Goal: Task Accomplishment & Management: Use online tool/utility

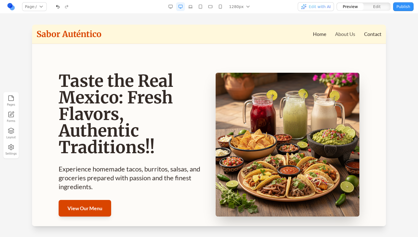
click at [354, 33] on link "About Us" at bounding box center [345, 34] width 20 height 8
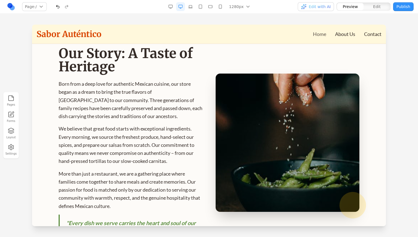
click at [322, 32] on link "Home" at bounding box center [319, 34] width 13 height 8
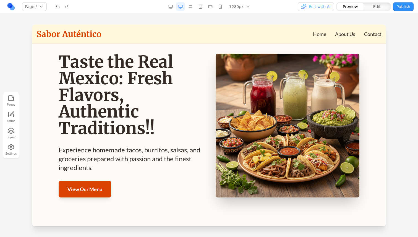
click at [400, 7] on button "Publish" at bounding box center [403, 6] width 20 height 9
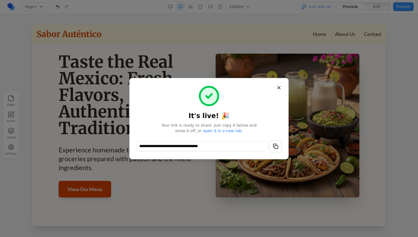
click at [225, 134] on div "**********" at bounding box center [208, 118] width 145 height 67
click at [224, 129] on link "open it in a new tab." at bounding box center [223, 131] width 40 height 4
click at [276, 83] on button "Close" at bounding box center [279, 88] width 10 height 10
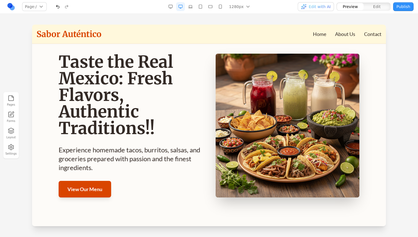
click at [13, 7] on link at bounding box center [11, 6] width 9 height 9
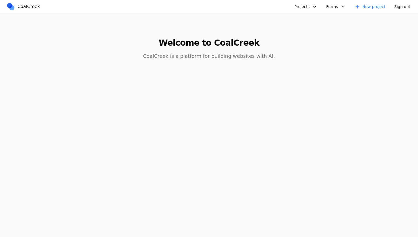
click at [315, 6] on button "Projects" at bounding box center [306, 6] width 30 height 9
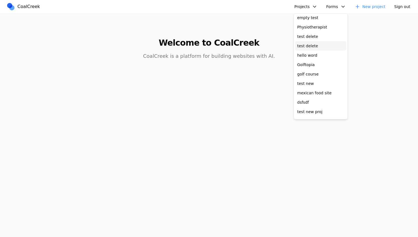
scroll to position [21, 0]
click at [327, 65] on link "Golftopia" at bounding box center [320, 63] width 51 height 9
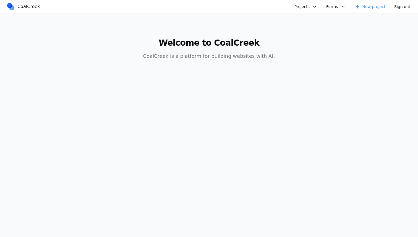
click at [302, 5] on button "Projects" at bounding box center [306, 6] width 30 height 9
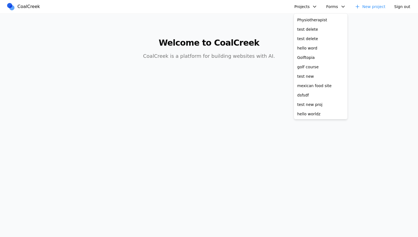
scroll to position [21, 0]
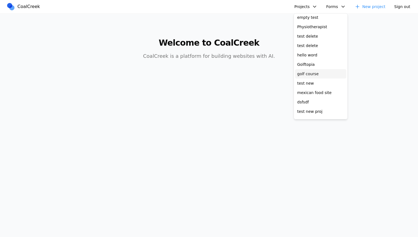
click at [314, 76] on link "golf course" at bounding box center [320, 73] width 51 height 9
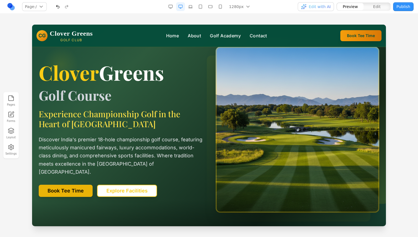
click at [403, 9] on button "Publish" at bounding box center [403, 6] width 20 height 9
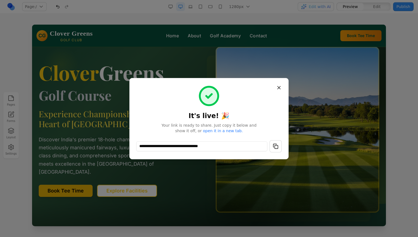
click at [232, 130] on link "open it in a new tab." at bounding box center [223, 131] width 40 height 4
click at [285, 90] on div "**********" at bounding box center [208, 118] width 159 height 81
click at [283, 89] on button "Close" at bounding box center [279, 88] width 10 height 10
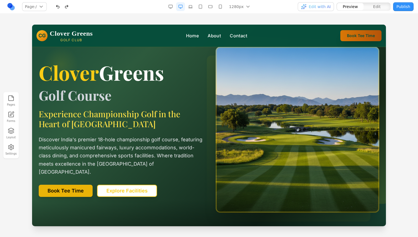
click at [365, 38] on button "Book Tee Time" at bounding box center [360, 35] width 41 height 11
click at [401, 6] on button "Publish" at bounding box center [403, 6] width 20 height 9
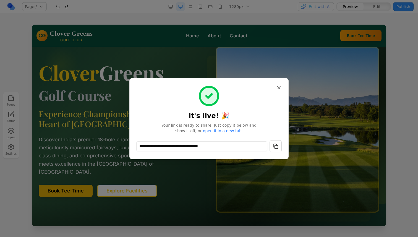
click at [216, 130] on link "open it in a new tab." at bounding box center [223, 131] width 40 height 4
click at [271, 86] on h1 "It's live! 🎉" at bounding box center [208, 102] width 145 height 35
click at [285, 85] on div "**********" at bounding box center [208, 118] width 159 height 81
click at [278, 88] on button "Close" at bounding box center [279, 88] width 10 height 10
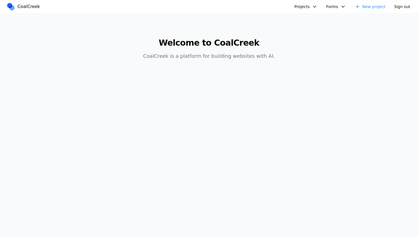
click at [301, 6] on button "Projects" at bounding box center [306, 6] width 30 height 9
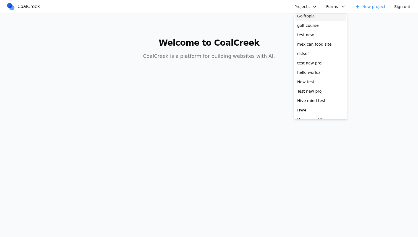
scroll to position [71, 0]
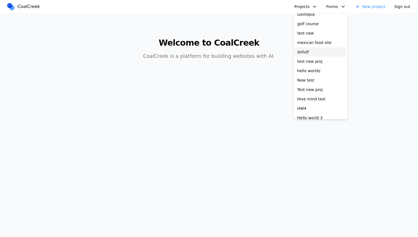
click at [312, 54] on link "dsfsdf" at bounding box center [320, 51] width 51 height 9
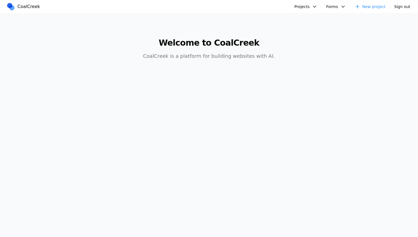
click at [305, 4] on button "Projects" at bounding box center [306, 6] width 30 height 9
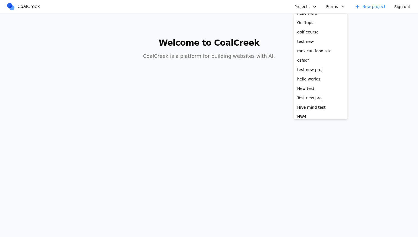
scroll to position [74, 0]
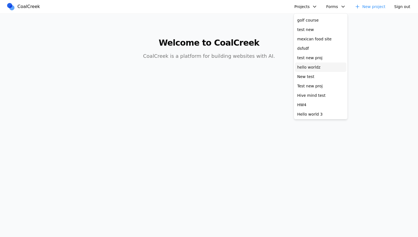
click at [314, 63] on link "hello worldz" at bounding box center [320, 66] width 51 height 9
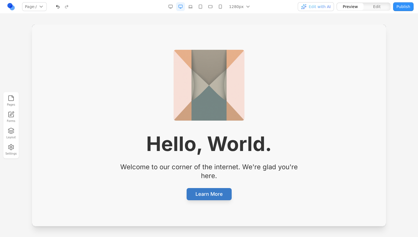
click at [214, 197] on button "Learn More" at bounding box center [209, 194] width 45 height 12
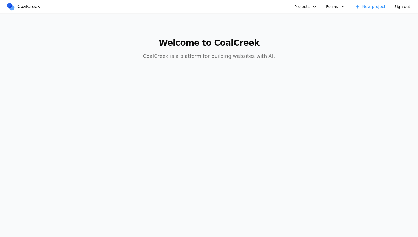
click at [307, 5] on button "Projects" at bounding box center [306, 6] width 30 height 9
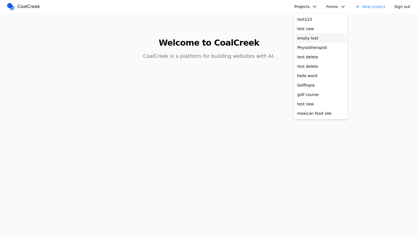
drag, startPoint x: 307, startPoint y: 10, endPoint x: 317, endPoint y: 82, distance: 72.8
click at [317, 11] on div "Projects test123 test new empty test Physiotherapist test delete test delete he…" at bounding box center [347, 6] width 133 height 9
click at [316, 46] on link "Physiotherapist" at bounding box center [320, 47] width 51 height 9
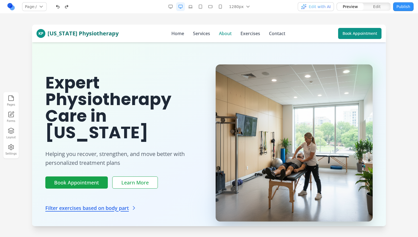
click at [219, 35] on link "About" at bounding box center [225, 33] width 13 height 7
click at [219, 34] on link "About" at bounding box center [225, 33] width 13 height 7
click at [196, 34] on link "Services" at bounding box center [201, 33] width 17 height 7
click at [175, 35] on link "Home" at bounding box center [177, 33] width 13 height 7
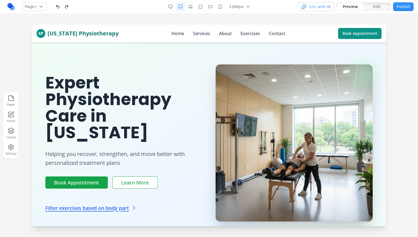
click at [205, 36] on nav "Home Services About Exercises Contact" at bounding box center [228, 33] width 114 height 7
click at [203, 36] on link "Services" at bounding box center [201, 33] width 17 height 7
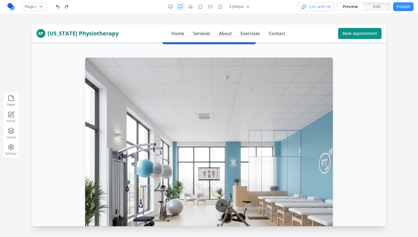
scroll to position [275, 0]
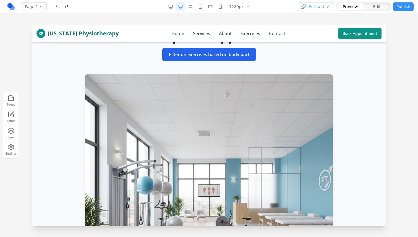
click at [224, 30] on div "KP [US_STATE] Physiotherapy Home Services About Exercises Contact Book Appointm…" at bounding box center [208, 34] width 345 height 18
click at [223, 32] on link "About" at bounding box center [225, 33] width 13 height 7
click at [248, 34] on link "Exercises" at bounding box center [251, 33] width 20 height 7
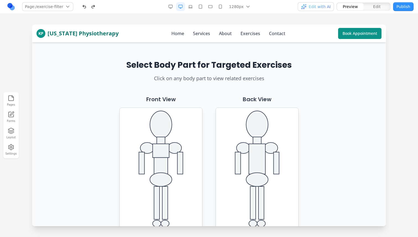
click at [262, 34] on nav "Home Services About Exercises Contact" at bounding box center [228, 33] width 114 height 7
click at [271, 34] on link "Contact" at bounding box center [277, 33] width 16 height 7
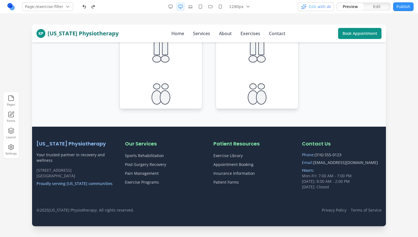
click at [409, 11] on button "Publish" at bounding box center [403, 6] width 20 height 9
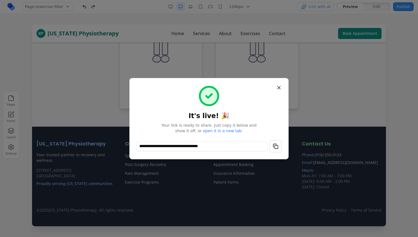
click at [223, 130] on link "open it in a new tab." at bounding box center [223, 131] width 40 height 4
